Goal: Information Seeking & Learning: Check status

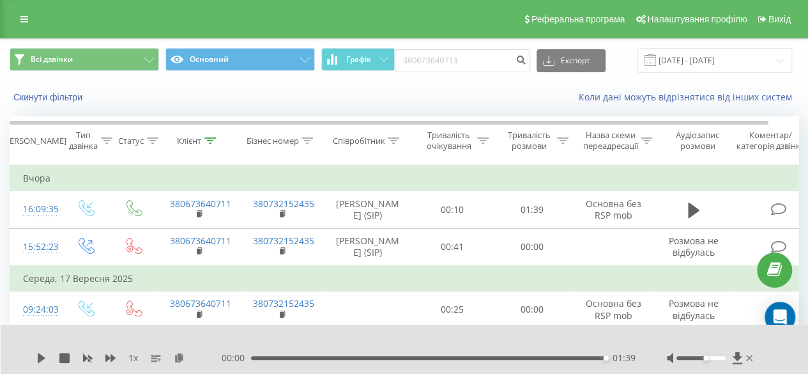
click at [38, 21] on div "Реферальна програма Налаштування профілю Вихід" at bounding box center [404, 19] width 808 height 38
click at [27, 13] on link at bounding box center [24, 19] width 23 height 18
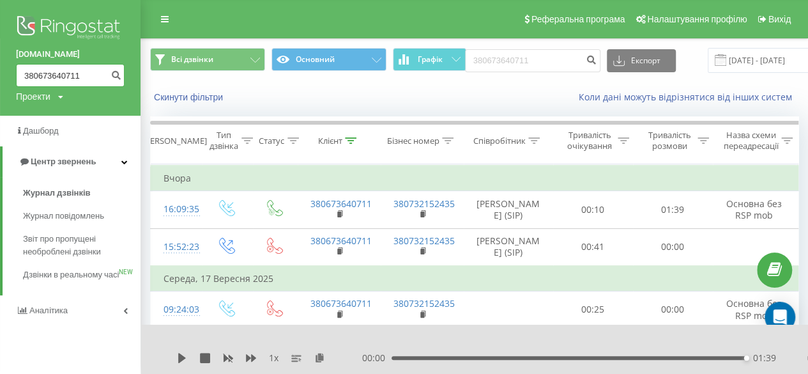
click at [64, 73] on input "380673640711" at bounding box center [70, 75] width 109 height 23
drag, startPoint x: 102, startPoint y: 79, endPoint x: 0, endPoint y: 68, distance: 102.2
click at [0, 68] on div "balka-book.com 380673640711 Проекти balka-book.com" at bounding box center [70, 58] width 141 height 116
paste input "33751250"
type input "380633751250"
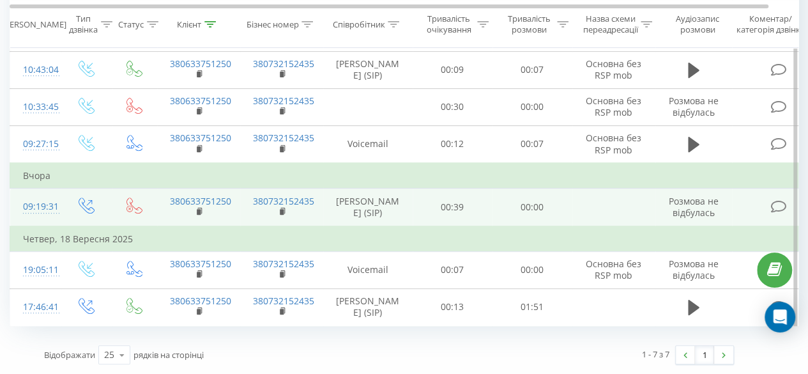
scroll to position [196, 0]
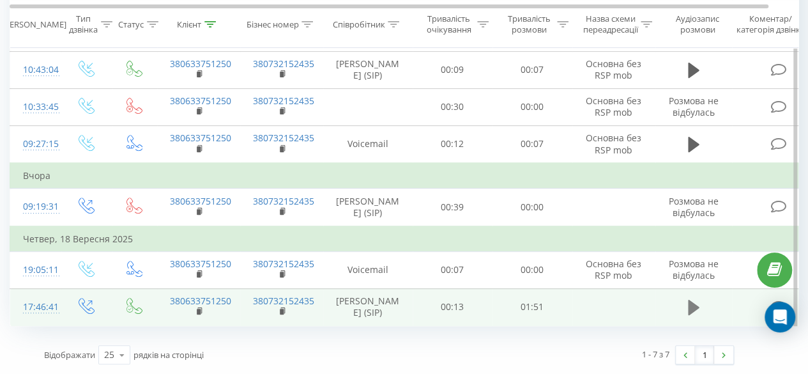
click at [693, 310] on icon at bounding box center [694, 307] width 12 height 15
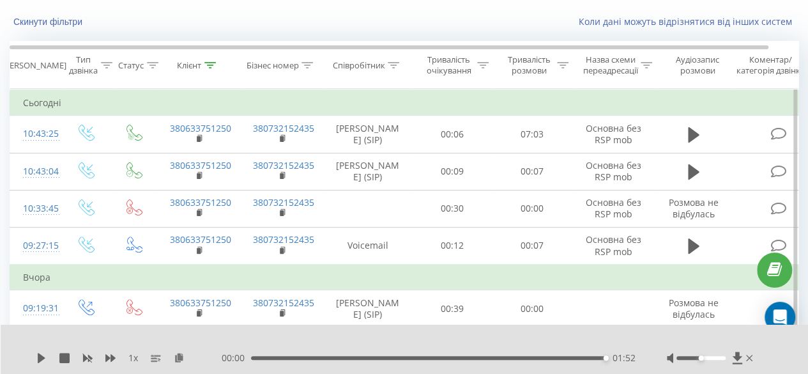
scroll to position [106, 0]
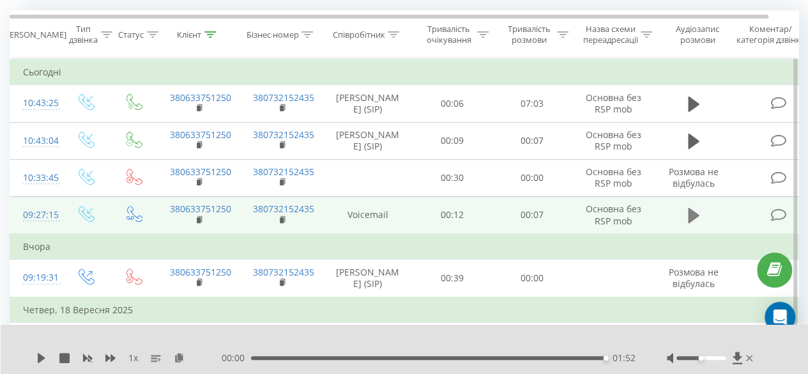
click at [693, 216] on icon at bounding box center [694, 215] width 12 height 15
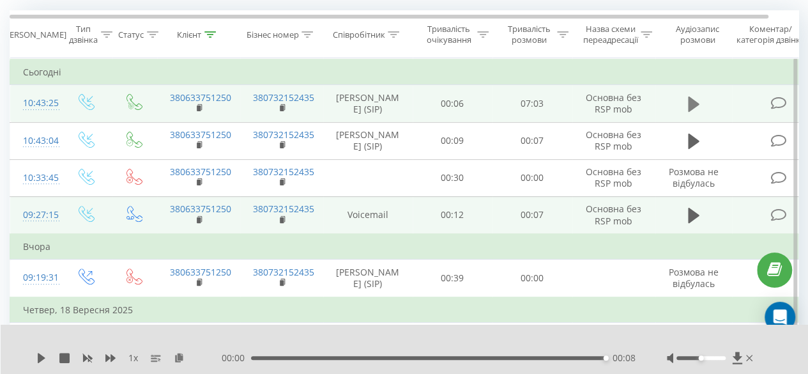
click at [684, 102] on button at bounding box center [693, 104] width 19 height 19
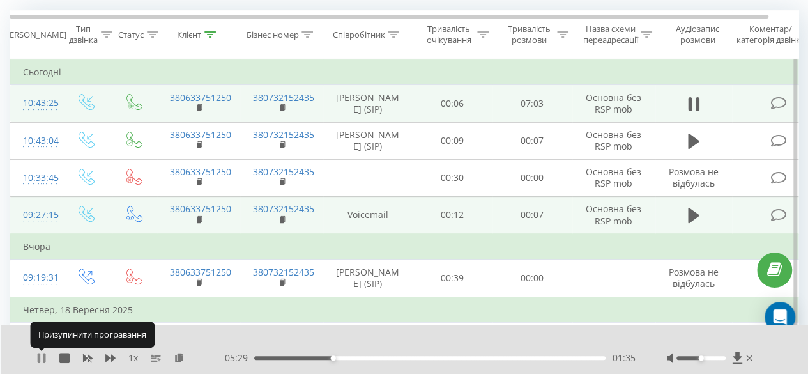
click at [38, 358] on icon at bounding box center [39, 358] width 3 height 10
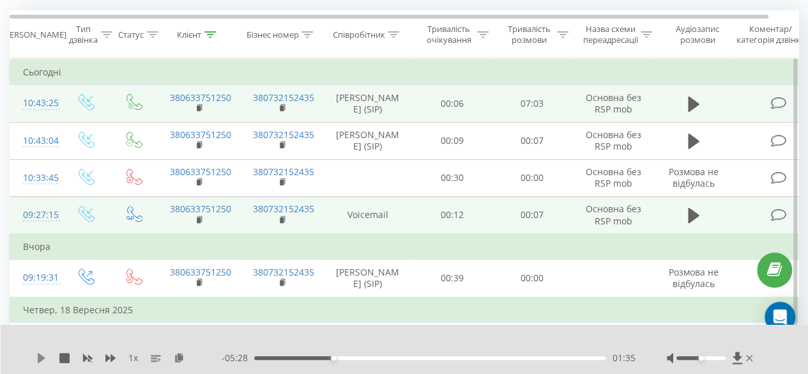
click at [41, 357] on icon at bounding box center [42, 358] width 8 height 10
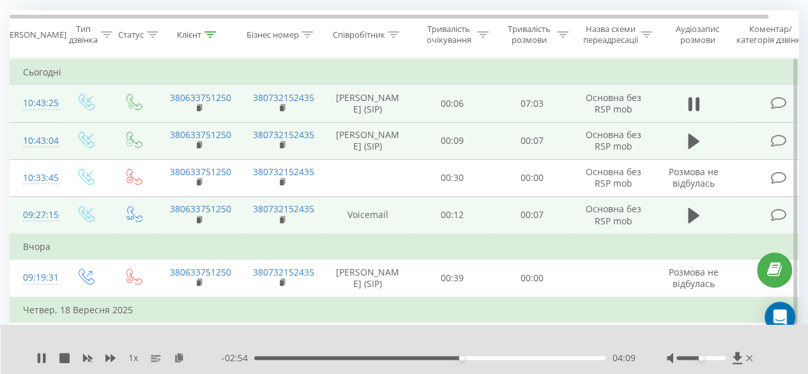
scroll to position [0, 0]
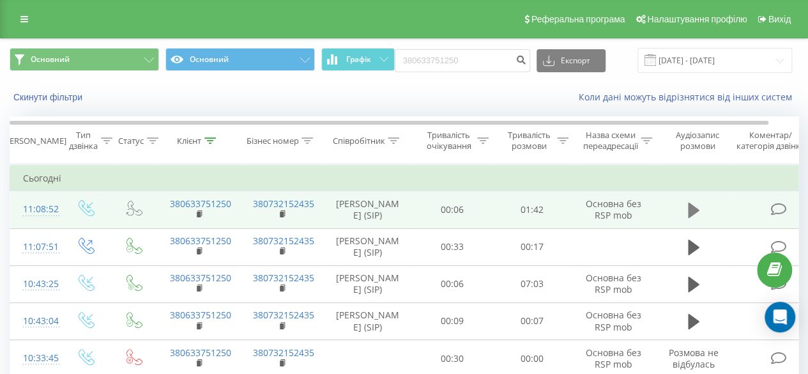
click at [691, 208] on icon at bounding box center [694, 210] width 12 height 15
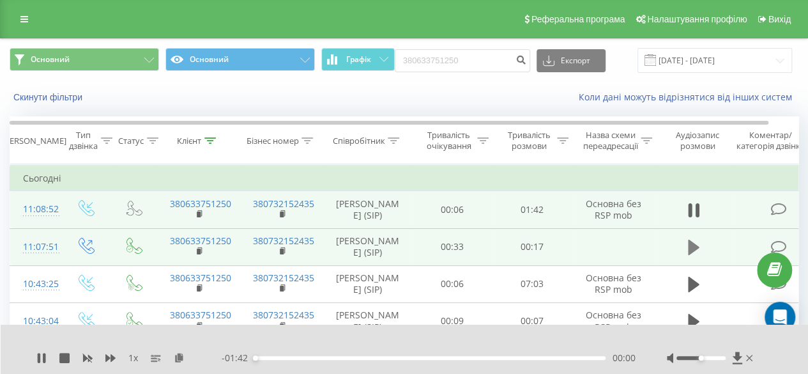
click at [686, 242] on button at bounding box center [693, 247] width 19 height 19
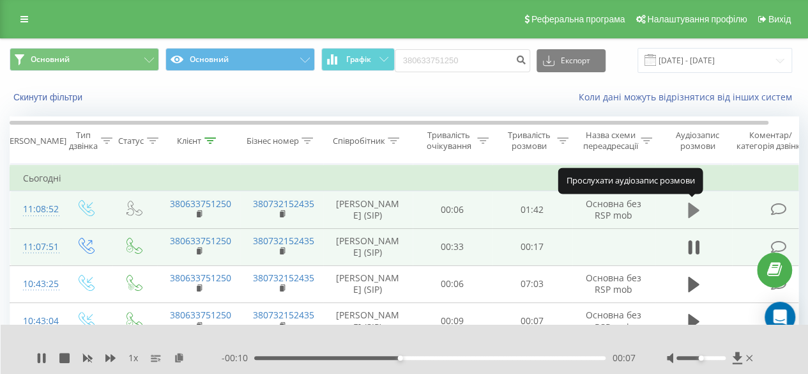
click at [698, 212] on icon at bounding box center [694, 210] width 12 height 18
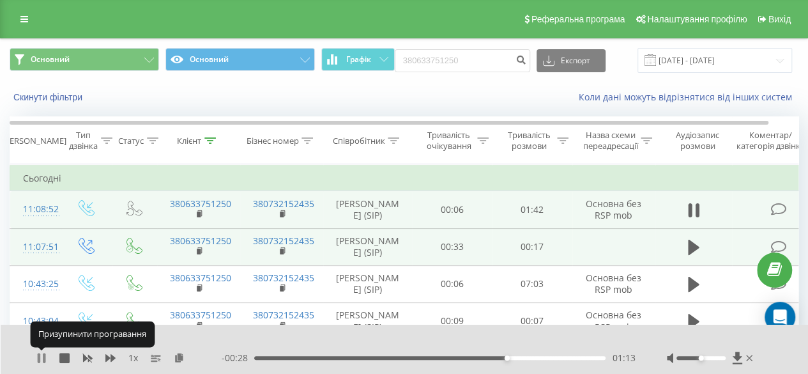
click at [41, 358] on icon at bounding box center [41, 358] width 10 height 10
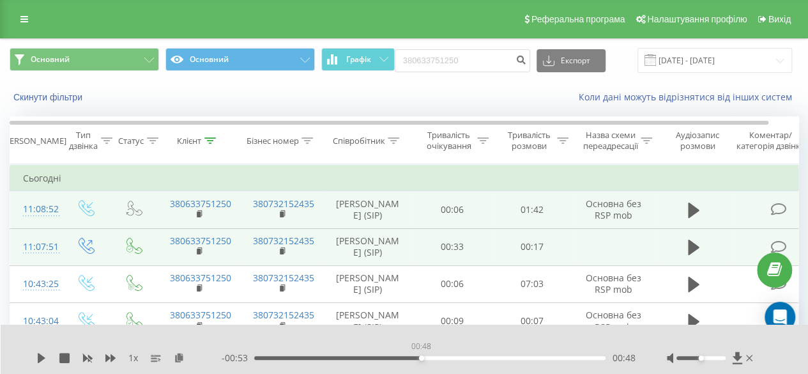
click at [421, 357] on div "00:48" at bounding box center [429, 358] width 351 height 4
click at [36, 362] on icon at bounding box center [41, 358] width 10 height 10
drag, startPoint x: 416, startPoint y: 359, endPoint x: 376, endPoint y: 357, distance: 40.3
click at [376, 357] on div "00:40" at bounding box center [429, 358] width 351 height 4
click at [37, 355] on icon at bounding box center [41, 358] width 10 height 10
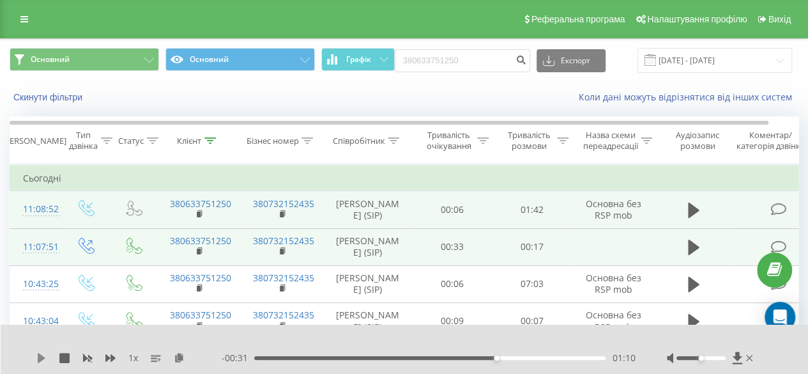
click at [40, 357] on icon at bounding box center [42, 358] width 8 height 10
